Goal: Use online tool/utility: Utilize a website feature to perform a specific function

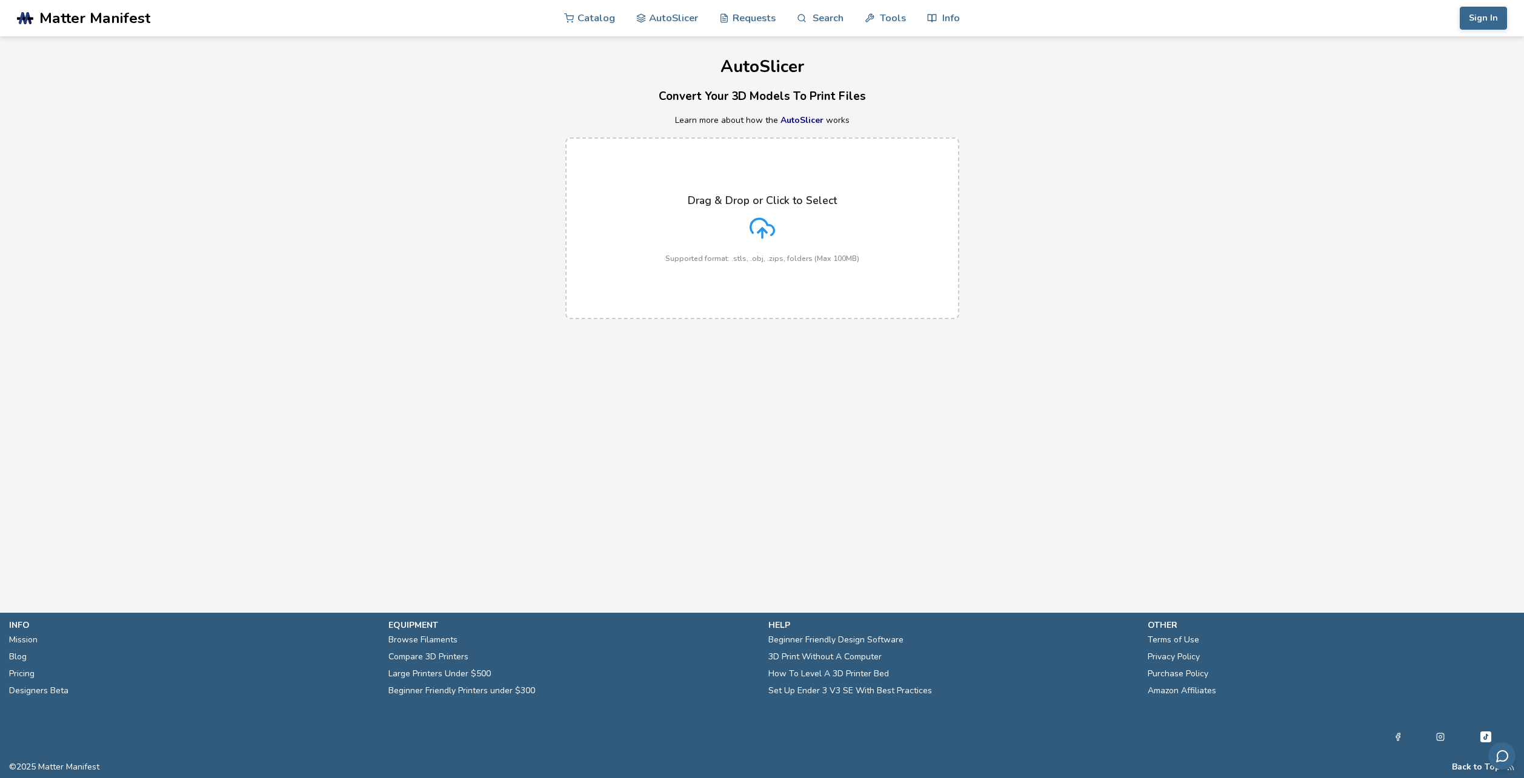
click at [740, 211] on div "Drag & Drop or Click to Select Supported format: .stls, .obj, .zips, folders (M…" at bounding box center [762, 228] width 194 height 68
click at [0, 0] on input "Drag & Drop or Click to Select Supported format: .stls, .obj, .zips, folders (M…" at bounding box center [0, 0] width 0 height 0
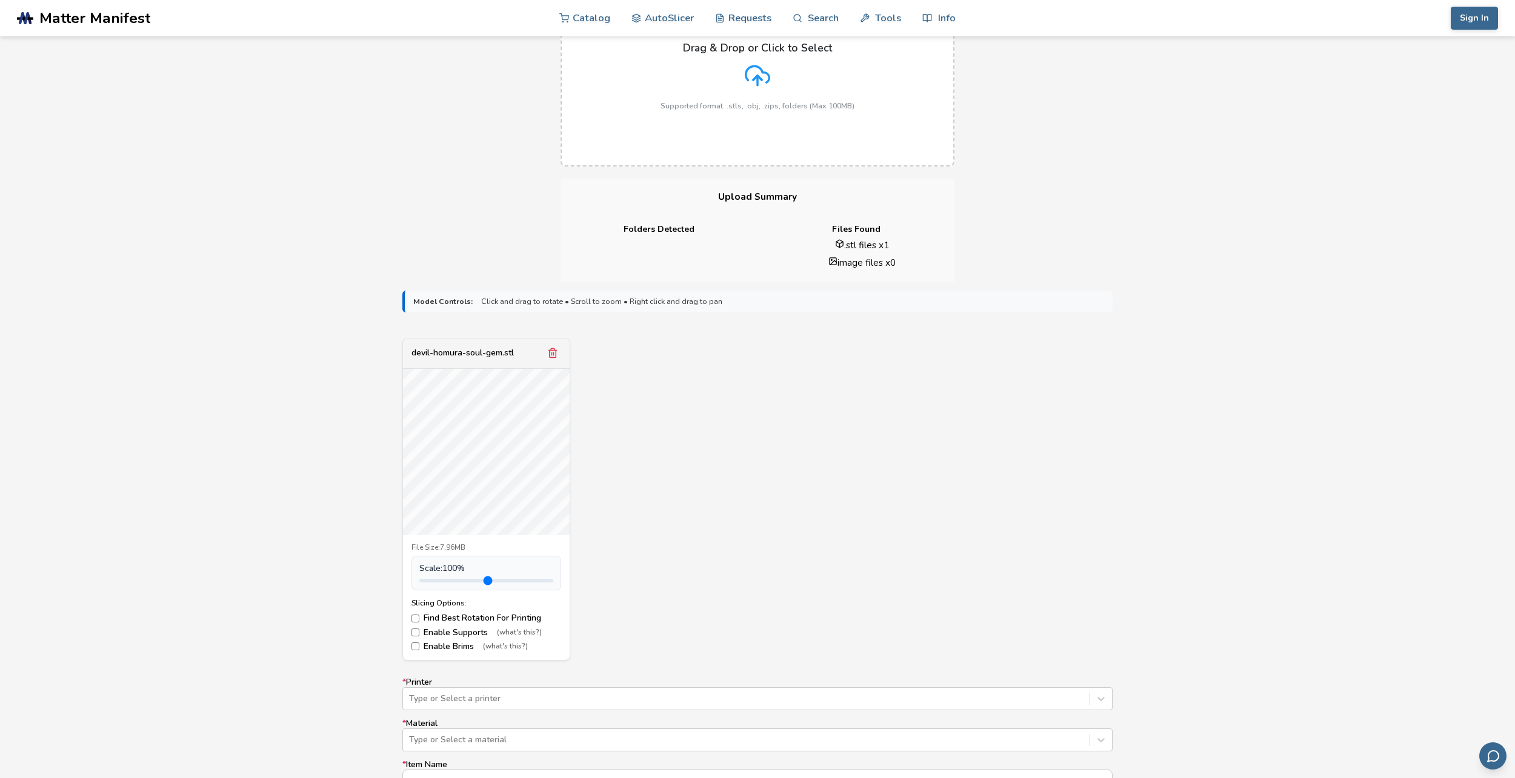
scroll to position [182, 0]
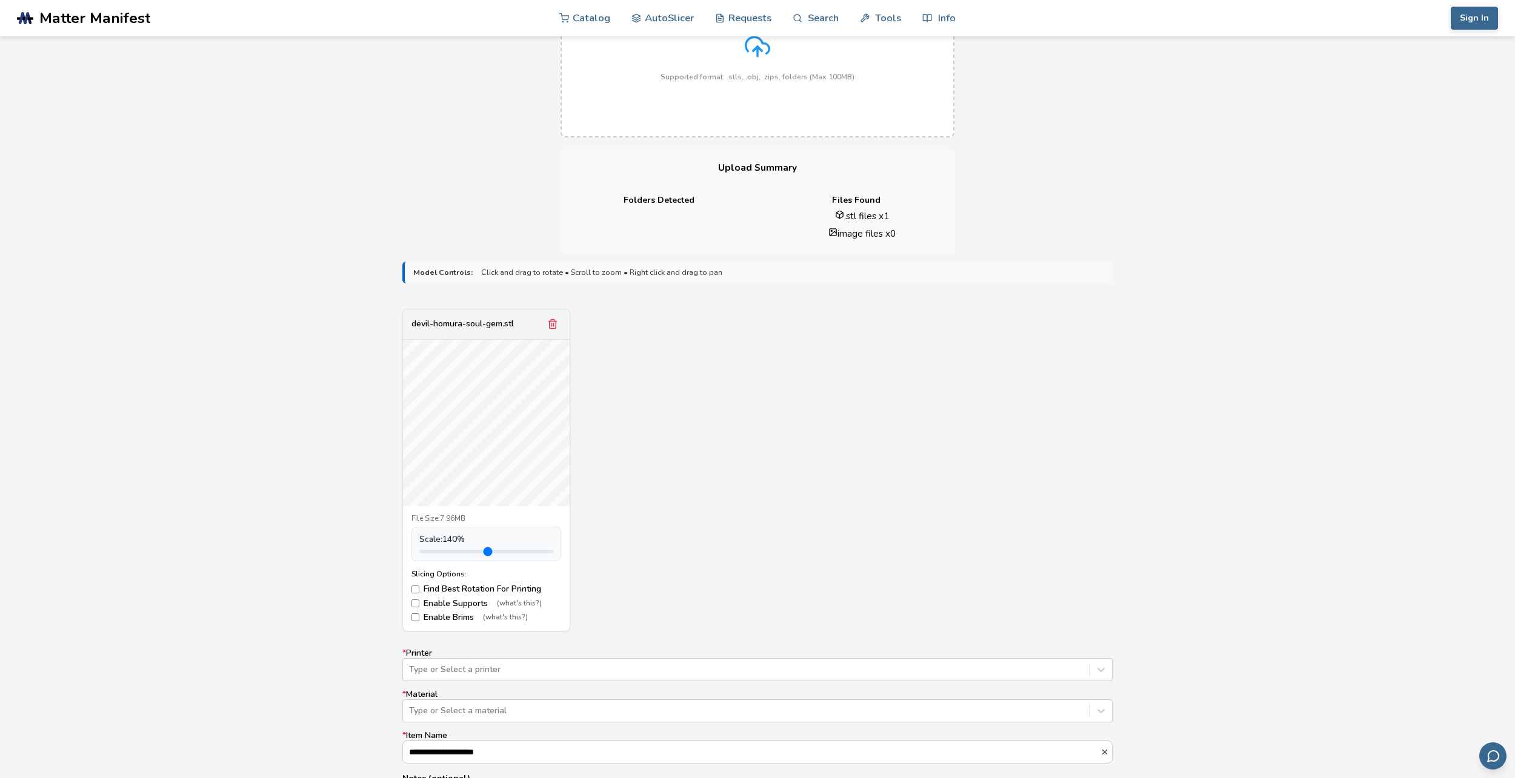
type input "*"
click at [446, 550] on input "range" at bounding box center [486, 552] width 134 height 4
click at [436, 663] on div "Type or Select a printer" at bounding box center [757, 670] width 710 height 23
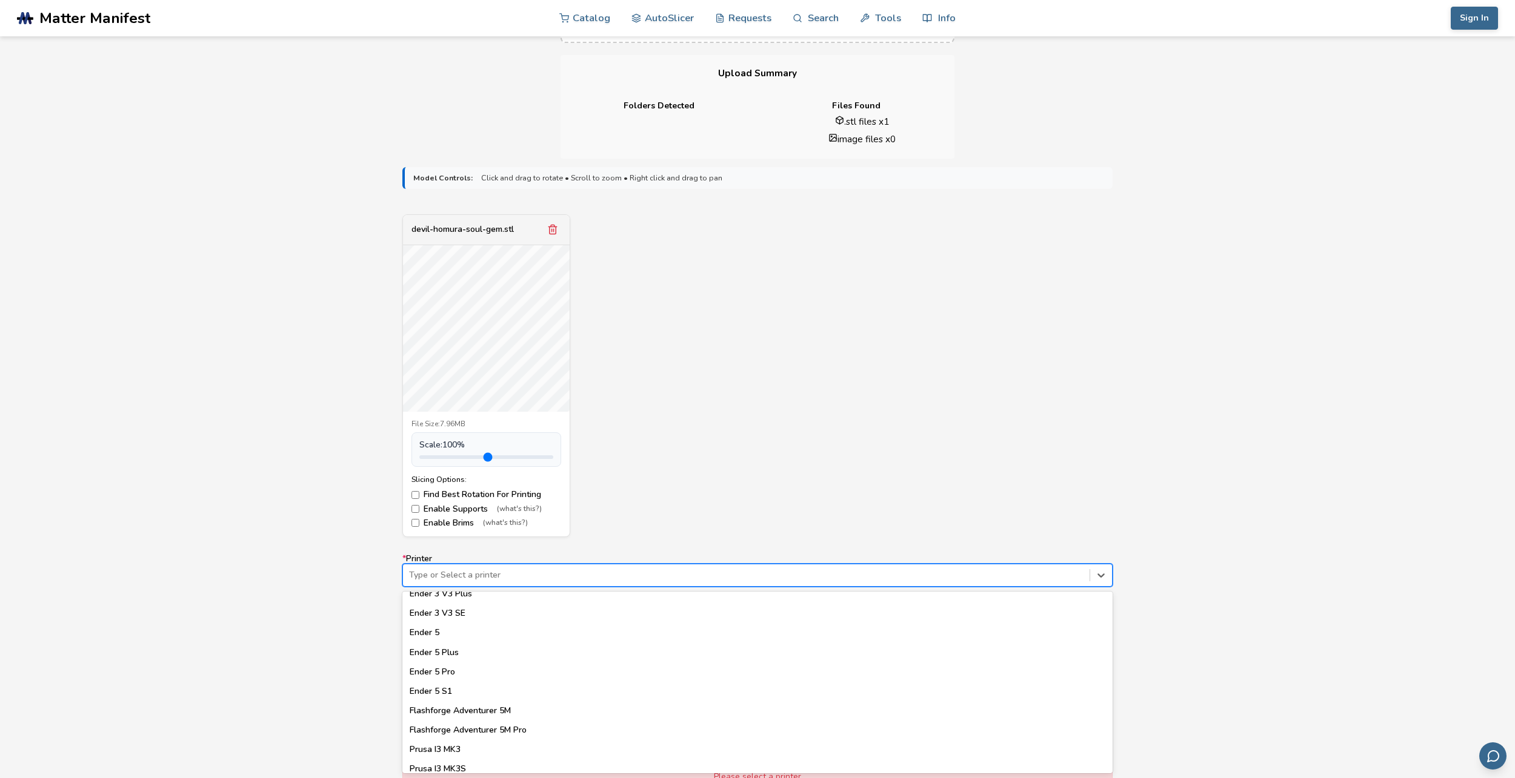
scroll to position [1067, 0]
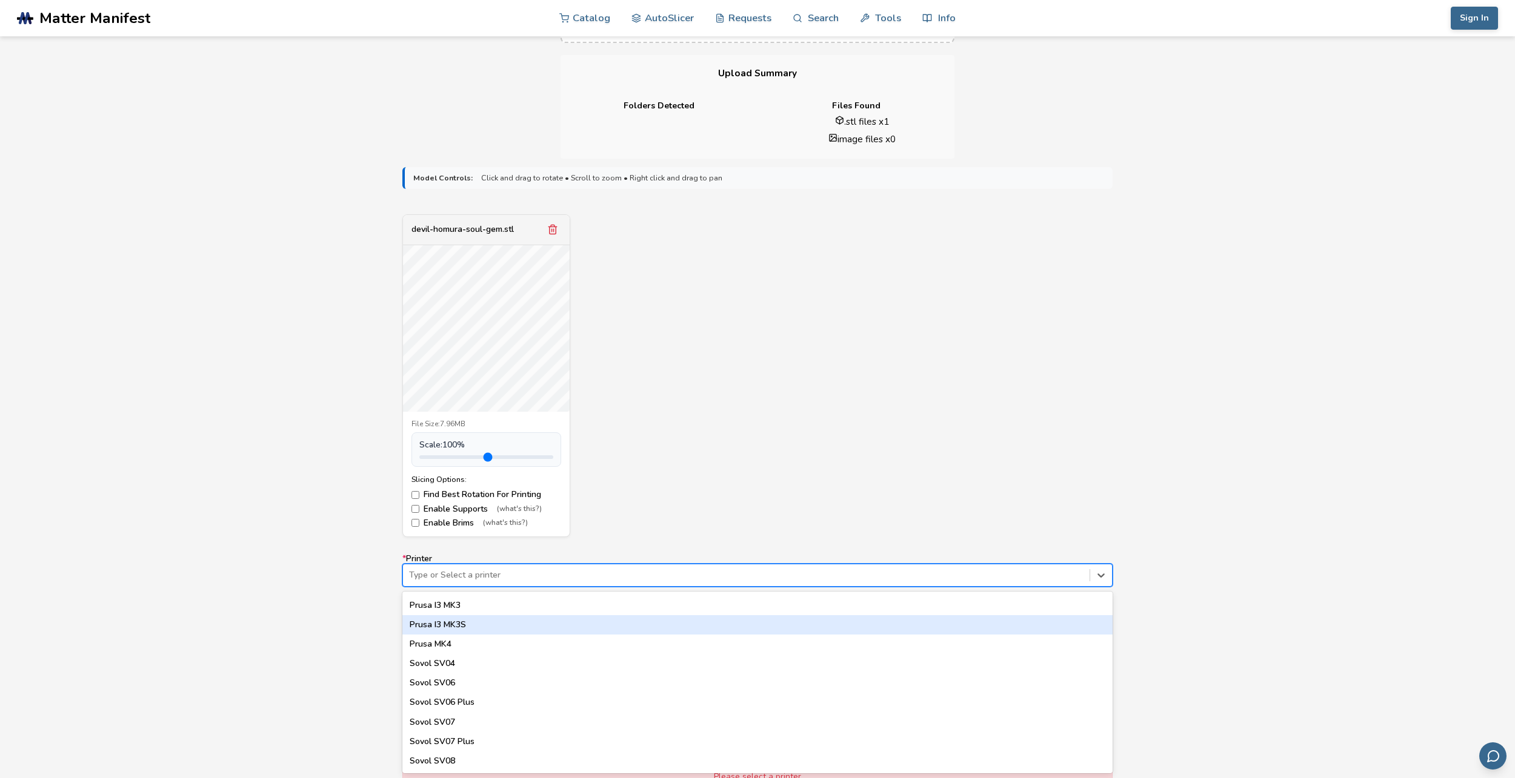
click at [1292, 253] on div "Model Controls: Click and drag to rotate • Scroll to zoom • Right click and dra…" at bounding box center [757, 518] width 1515 height 718
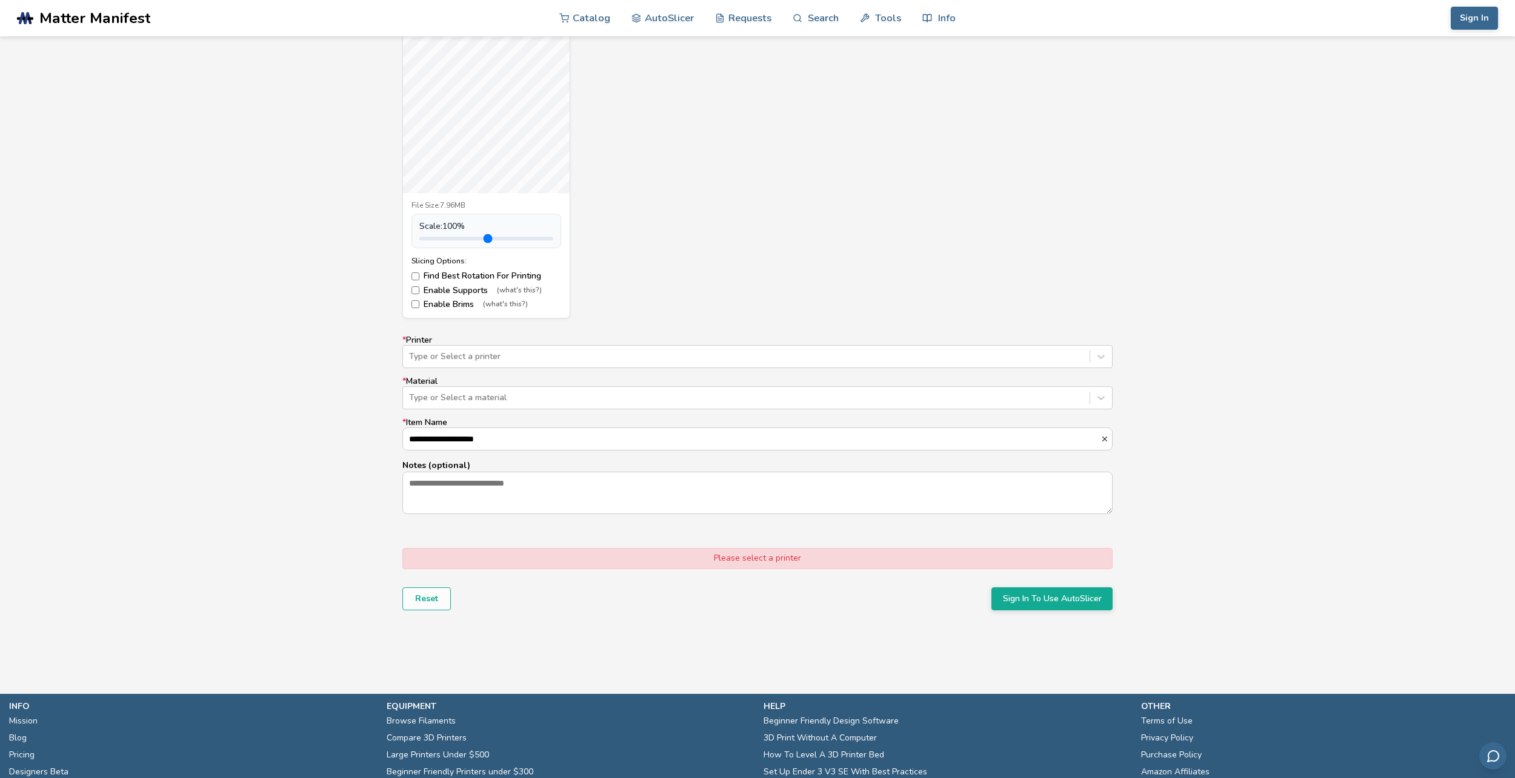
scroll to position [519, 0]
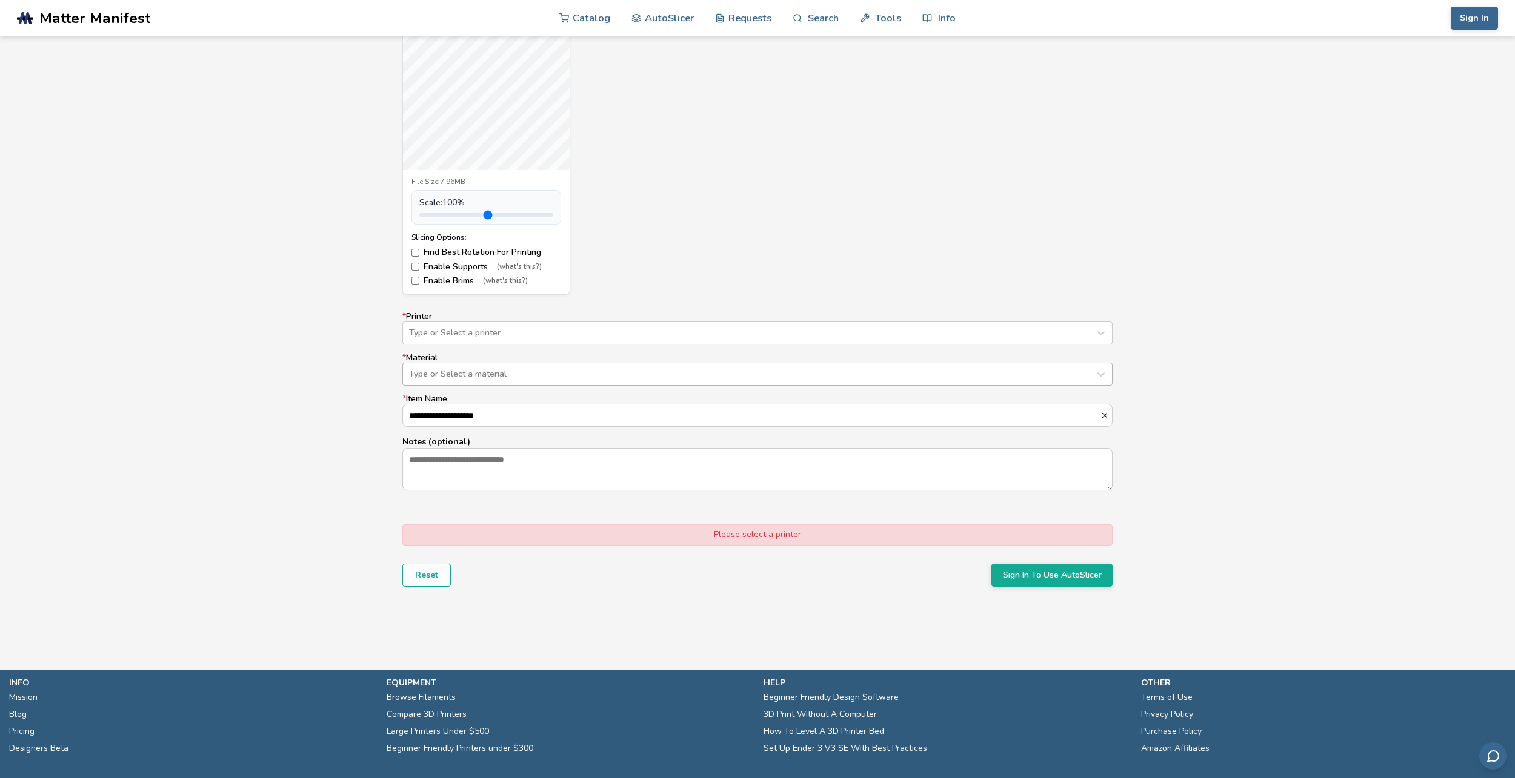
click at [493, 368] on div at bounding box center [746, 374] width 674 height 12
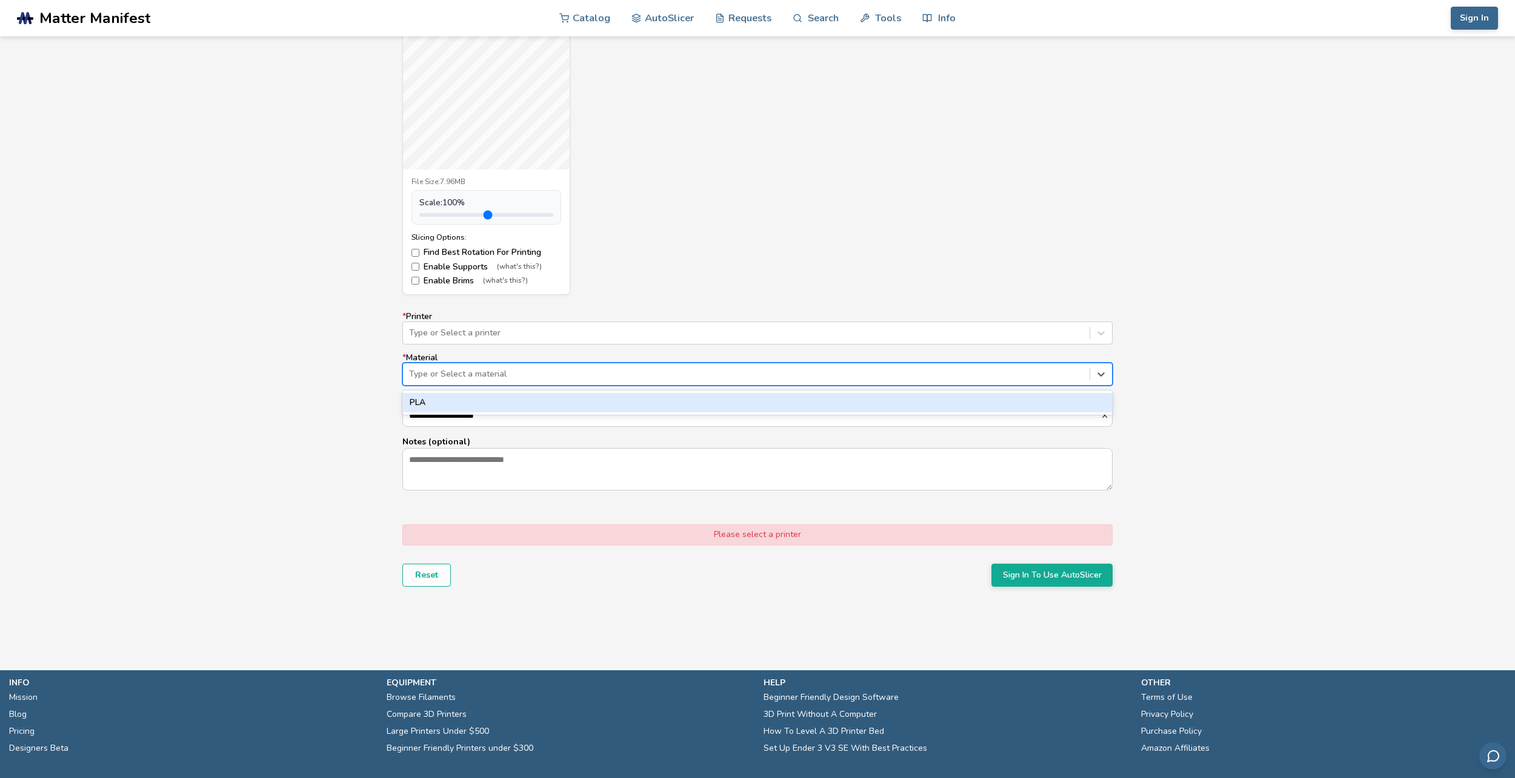
click at [340, 400] on div "**********" at bounding box center [757, 275] width 1515 height 718
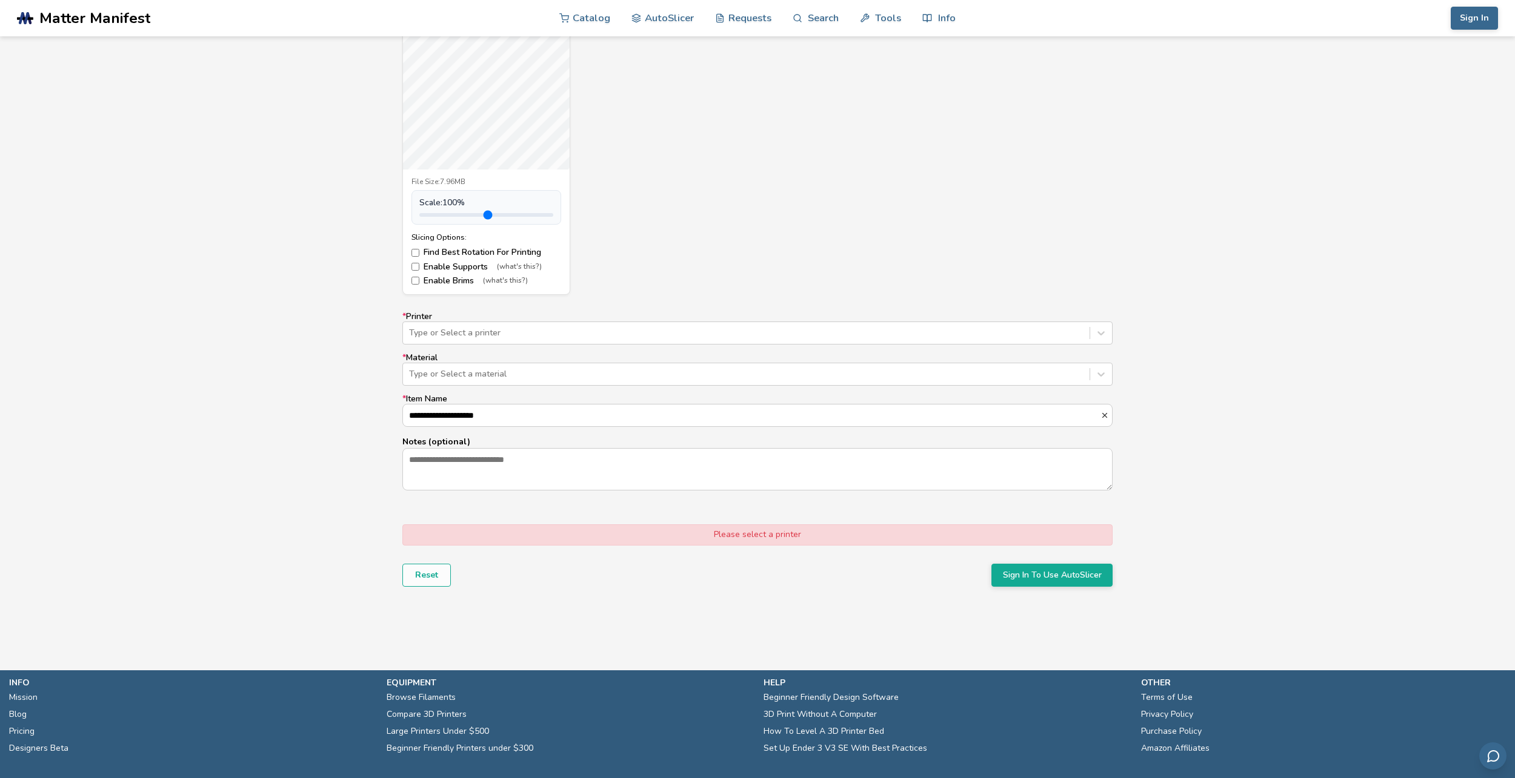
click at [486, 386] on div "**********" at bounding box center [757, 401] width 710 height 179
click at [446, 370] on div at bounding box center [746, 374] width 674 height 12
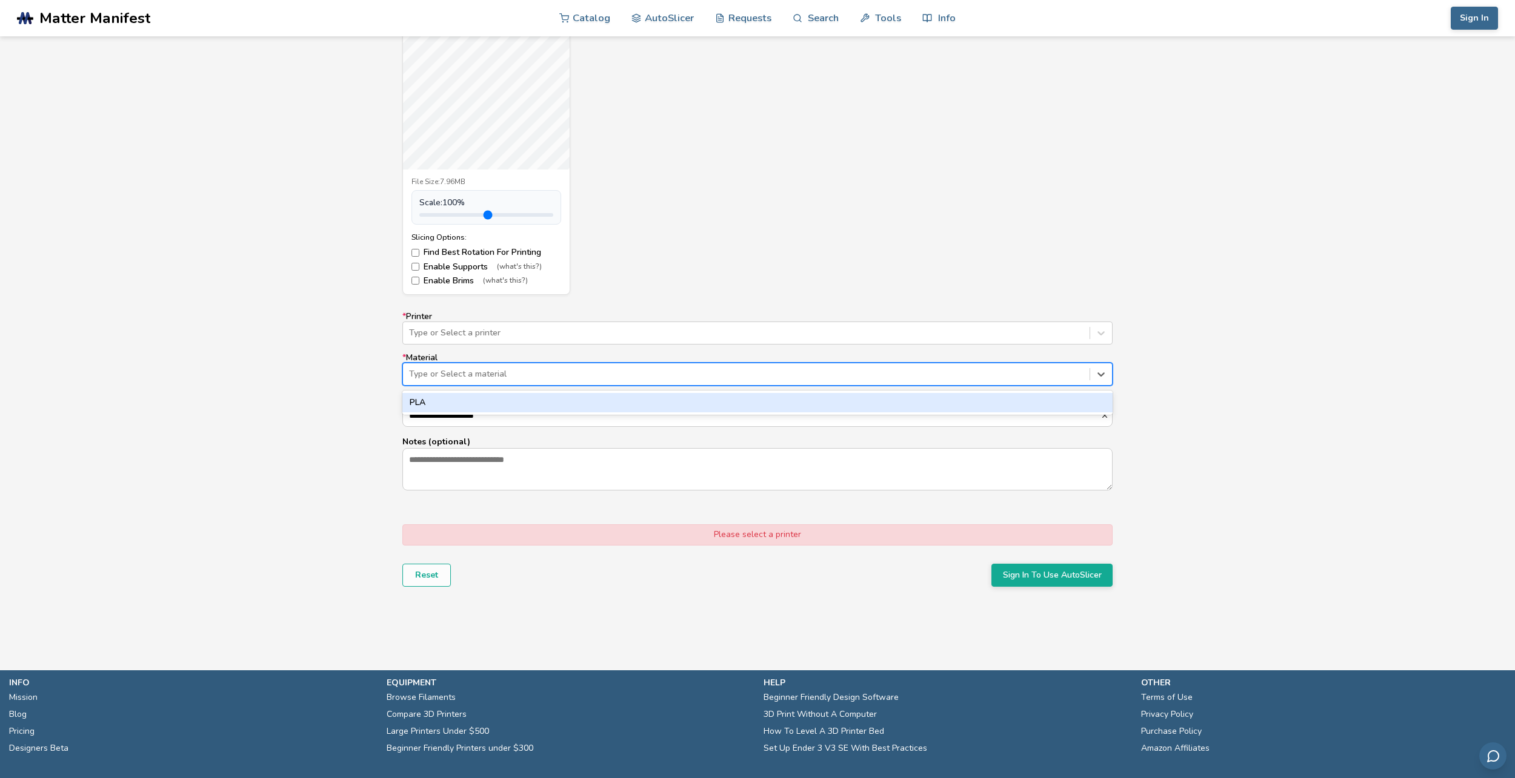
click at [503, 405] on div "PLA" at bounding box center [757, 402] width 710 height 19
